Goal: Task Accomplishment & Management: Use online tool/utility

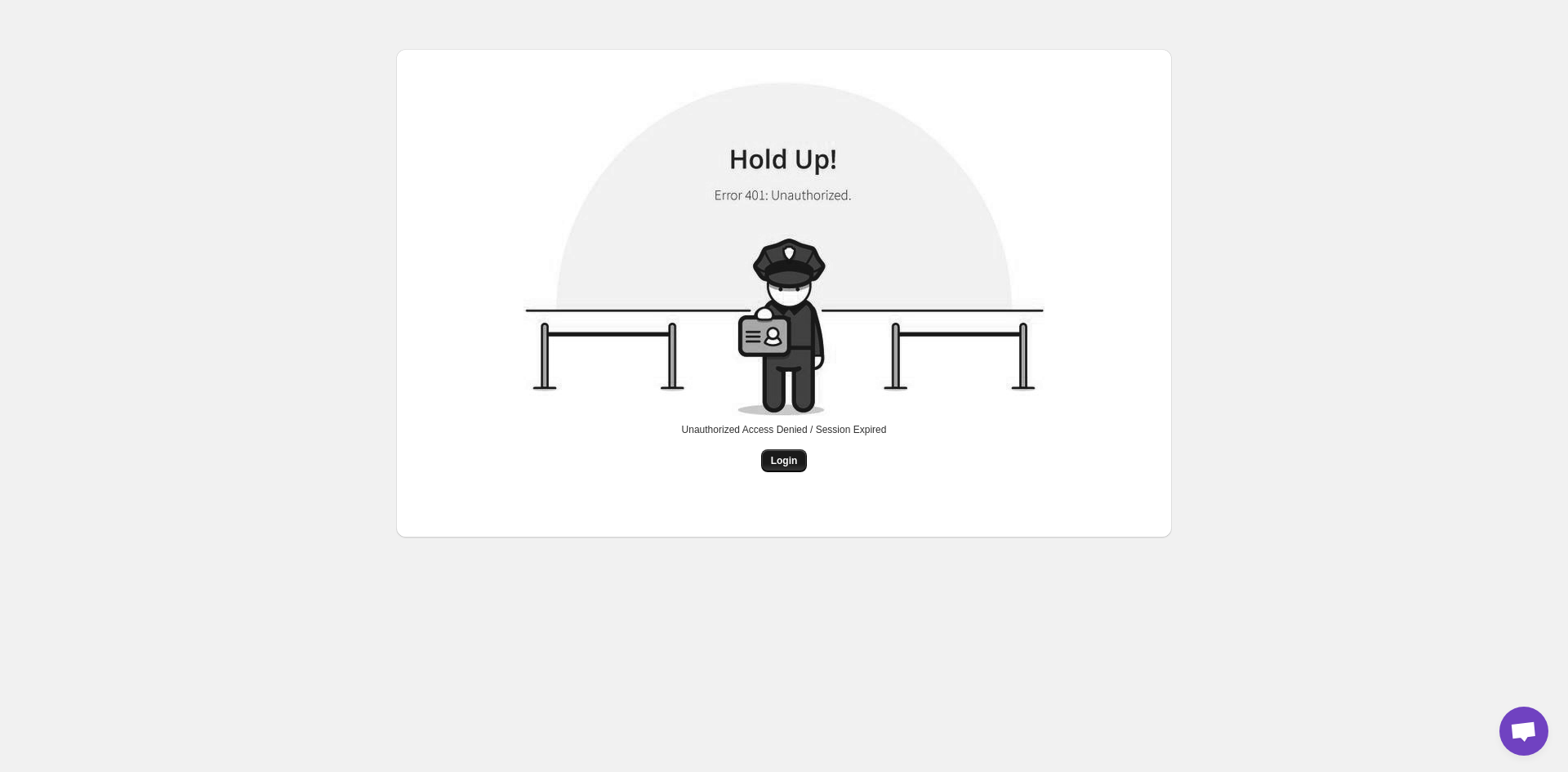
click at [770, 462] on button "Login" at bounding box center [784, 461] width 46 height 23
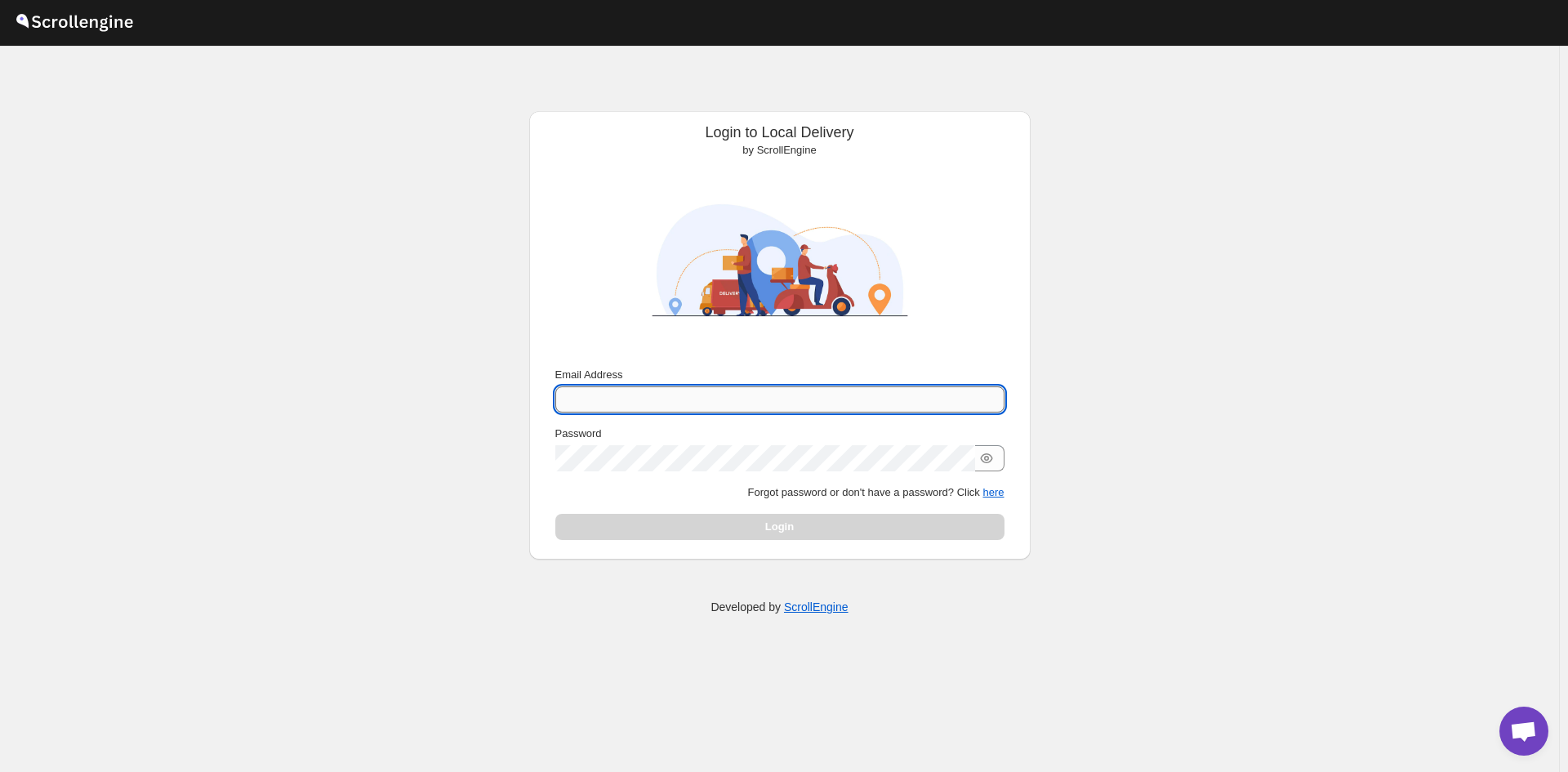
click at [721, 406] on input "Email Address" at bounding box center [780, 400] width 449 height 26
type input "adesemowoade@gmail.com"
